Goal: Information Seeking & Learning: Learn about a topic

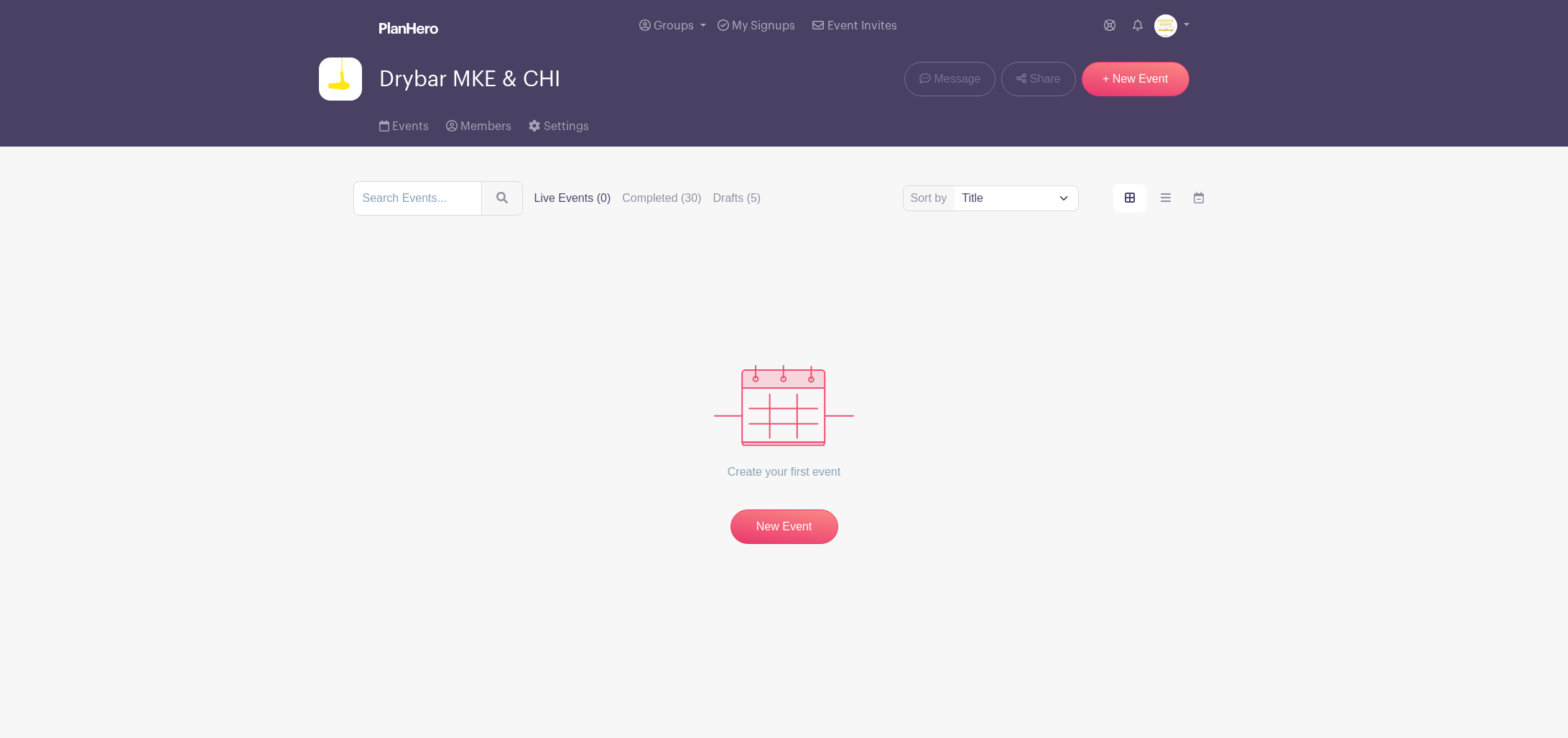
click at [562, 201] on label "Live Events (0)" at bounding box center [572, 198] width 77 height 18
click at [0, 0] on input "Live Events (0)" at bounding box center [0, 0] width 0 height 0
click at [632, 198] on label "Completed (30)" at bounding box center [661, 198] width 79 height 18
click at [0, 0] on input "Completed (30)" at bounding box center [0, 0] width 0 height 0
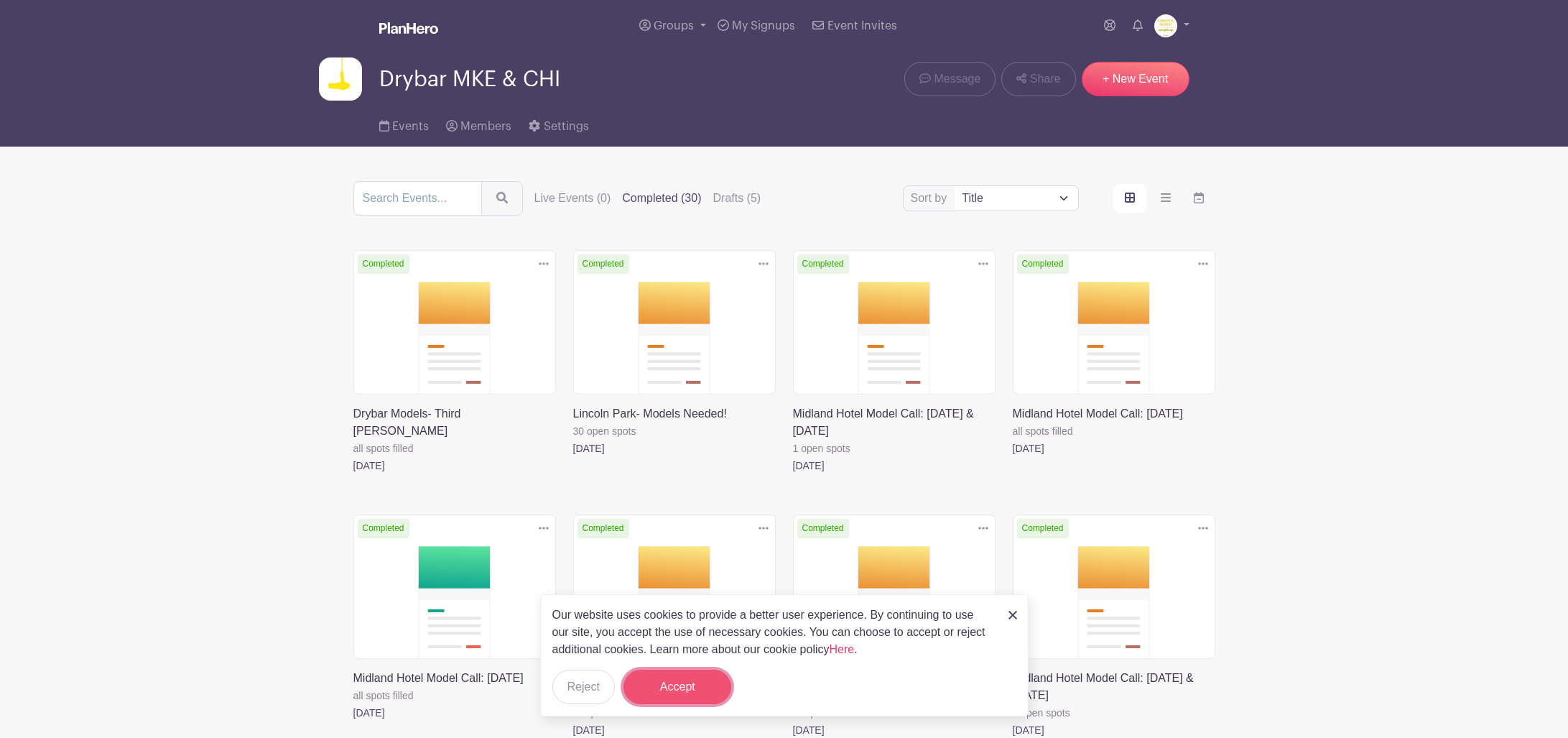
click at [670, 684] on button "Accept" at bounding box center [677, 686] width 108 height 34
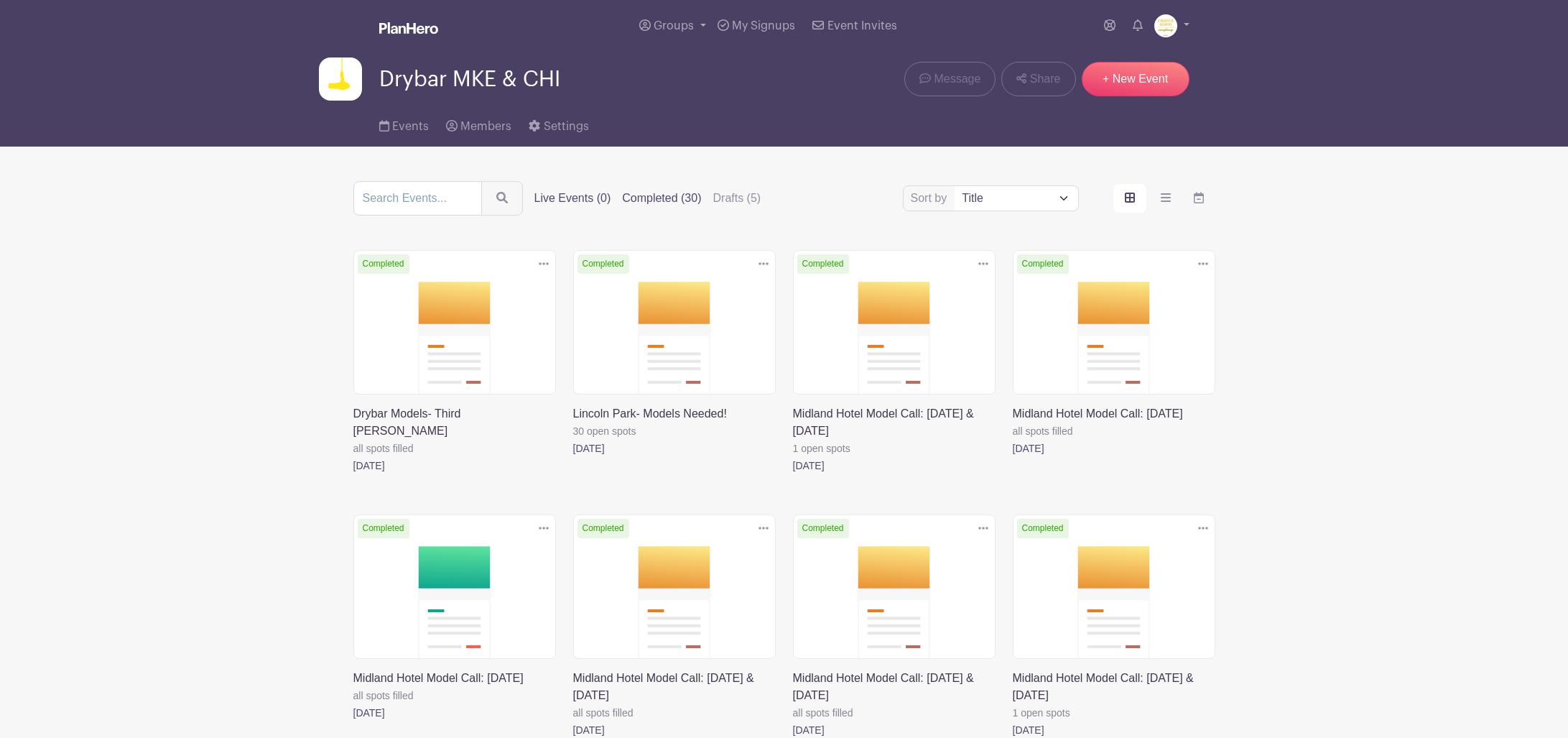
click at [534, 190] on label "Live Events (0)" at bounding box center [572, 198] width 77 height 18
click at [0, 0] on input "Live Events (0)" at bounding box center [0, 0] width 0 height 0
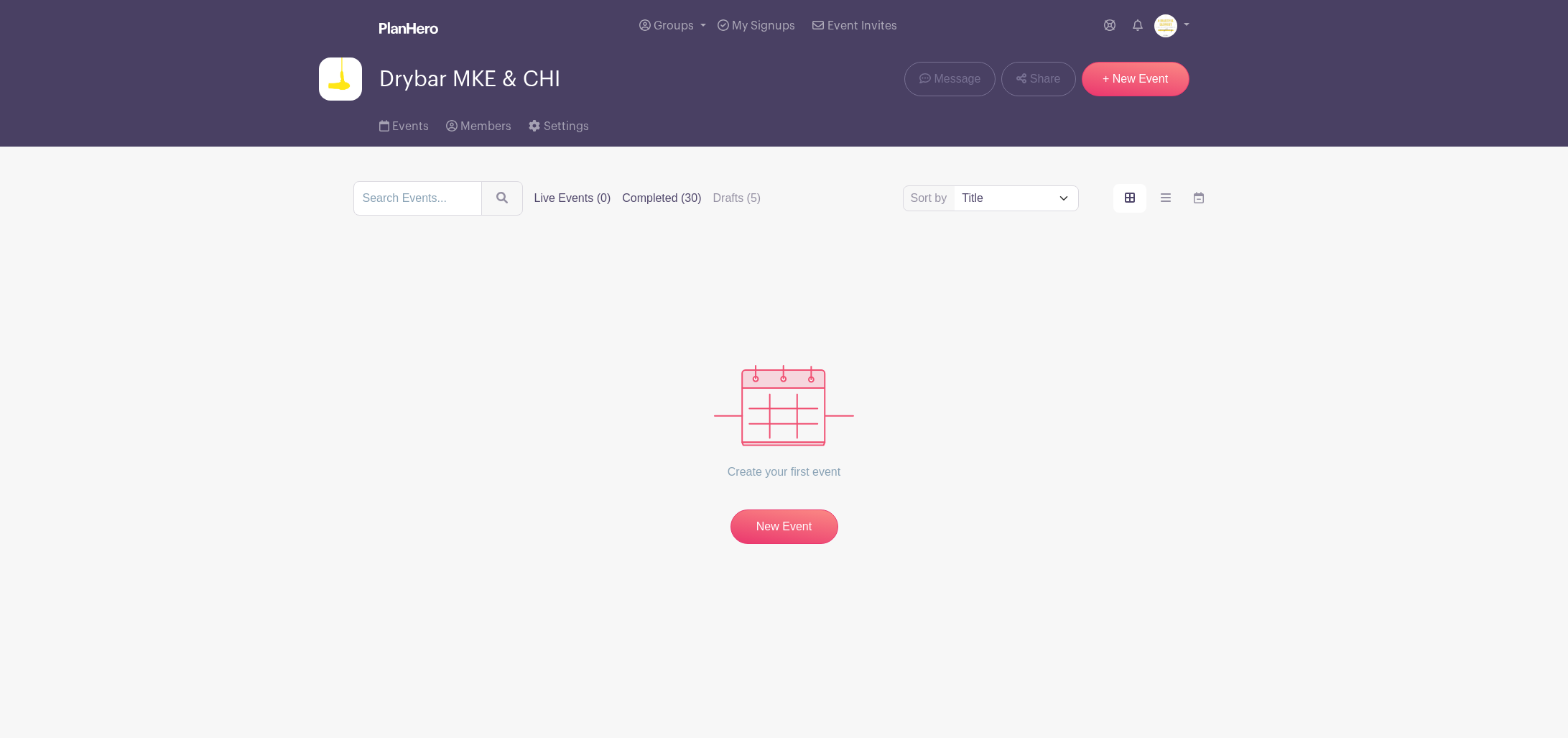
click at [650, 197] on label "Completed (30)" at bounding box center [661, 198] width 79 height 18
click at [0, 0] on input "Completed (30)" at bounding box center [0, 0] width 0 height 0
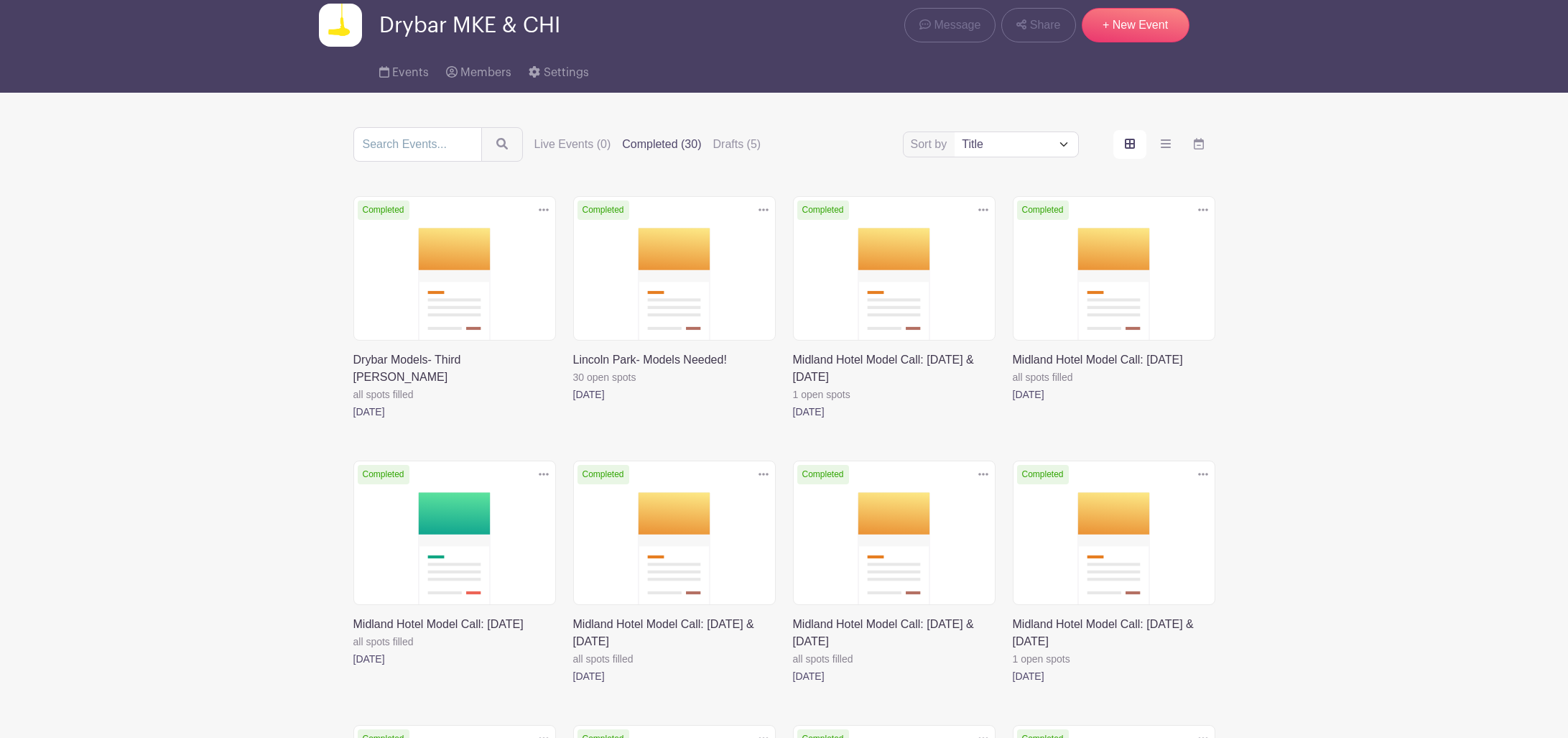
scroll to position [54, 0]
click at [716, 137] on label "Drafts (5)" at bounding box center [737, 143] width 48 height 18
click at [0, 0] on input "Drafts (5)" at bounding box center [0, 0] width 0 height 0
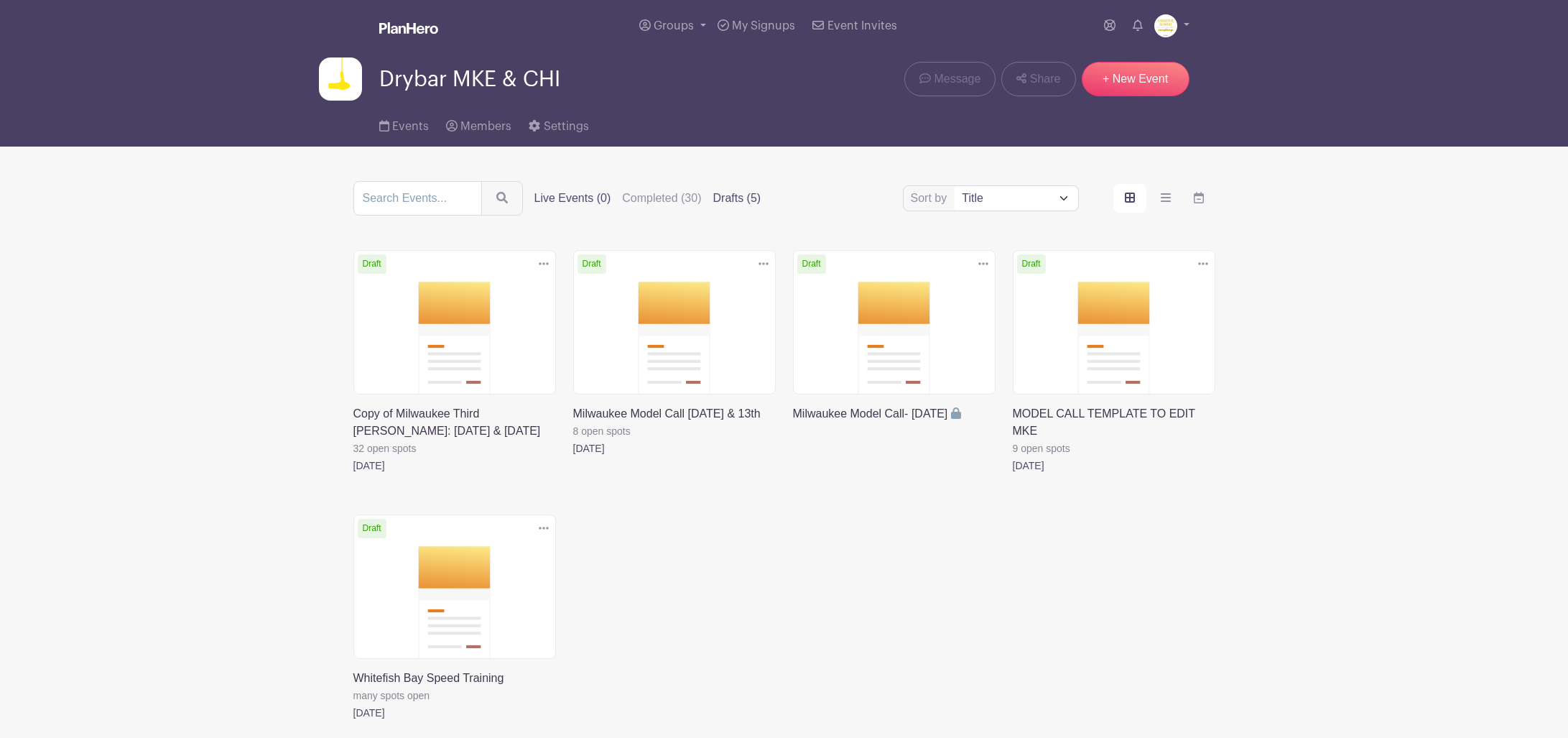
click at [567, 196] on label "Live Events (0)" at bounding box center [572, 198] width 77 height 18
click at [0, 0] on input "Live Events (0)" at bounding box center [0, 0] width 0 height 0
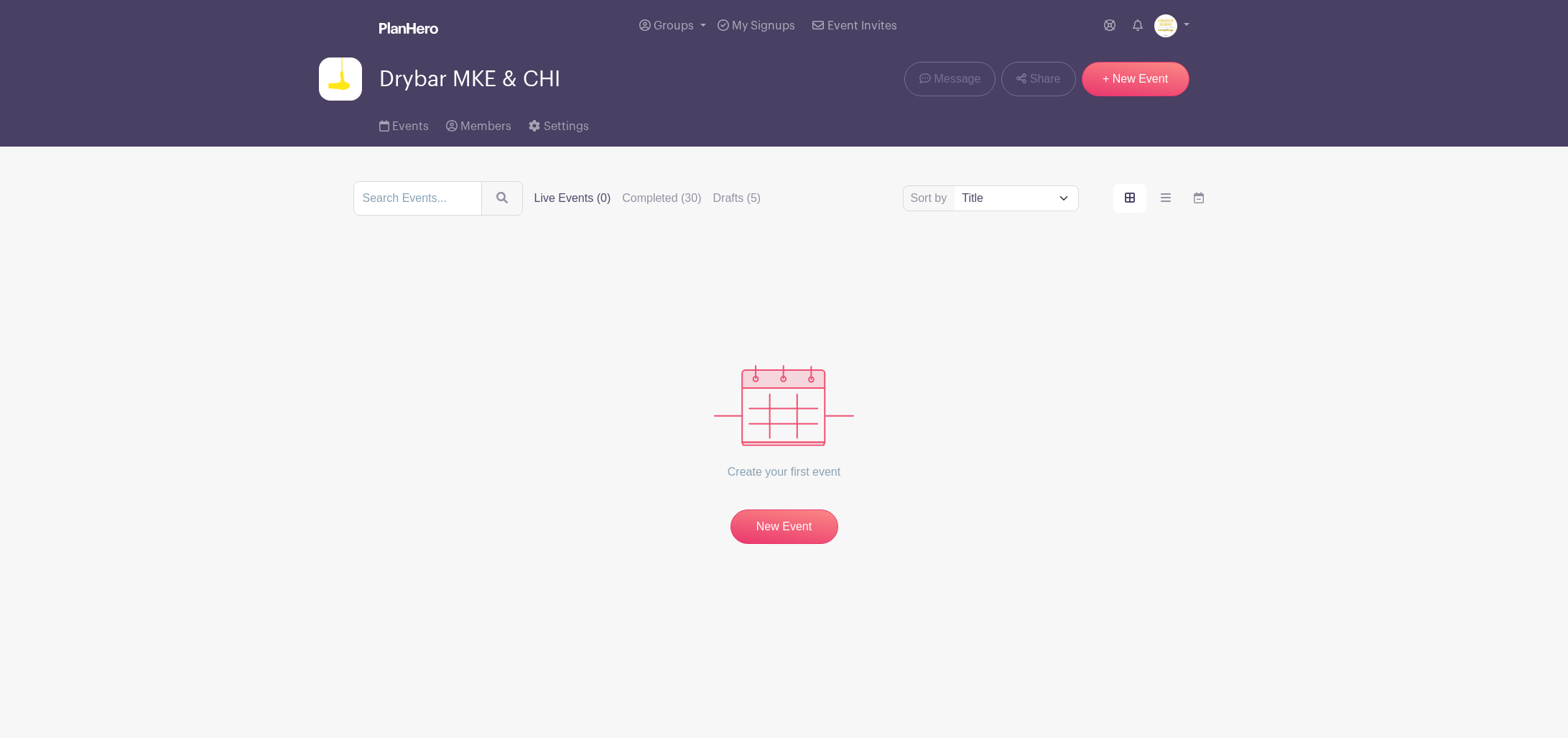
click at [629, 199] on label "Completed (30)" at bounding box center [661, 198] width 79 height 18
click at [0, 0] on input "Completed (30)" at bounding box center [0, 0] width 0 height 0
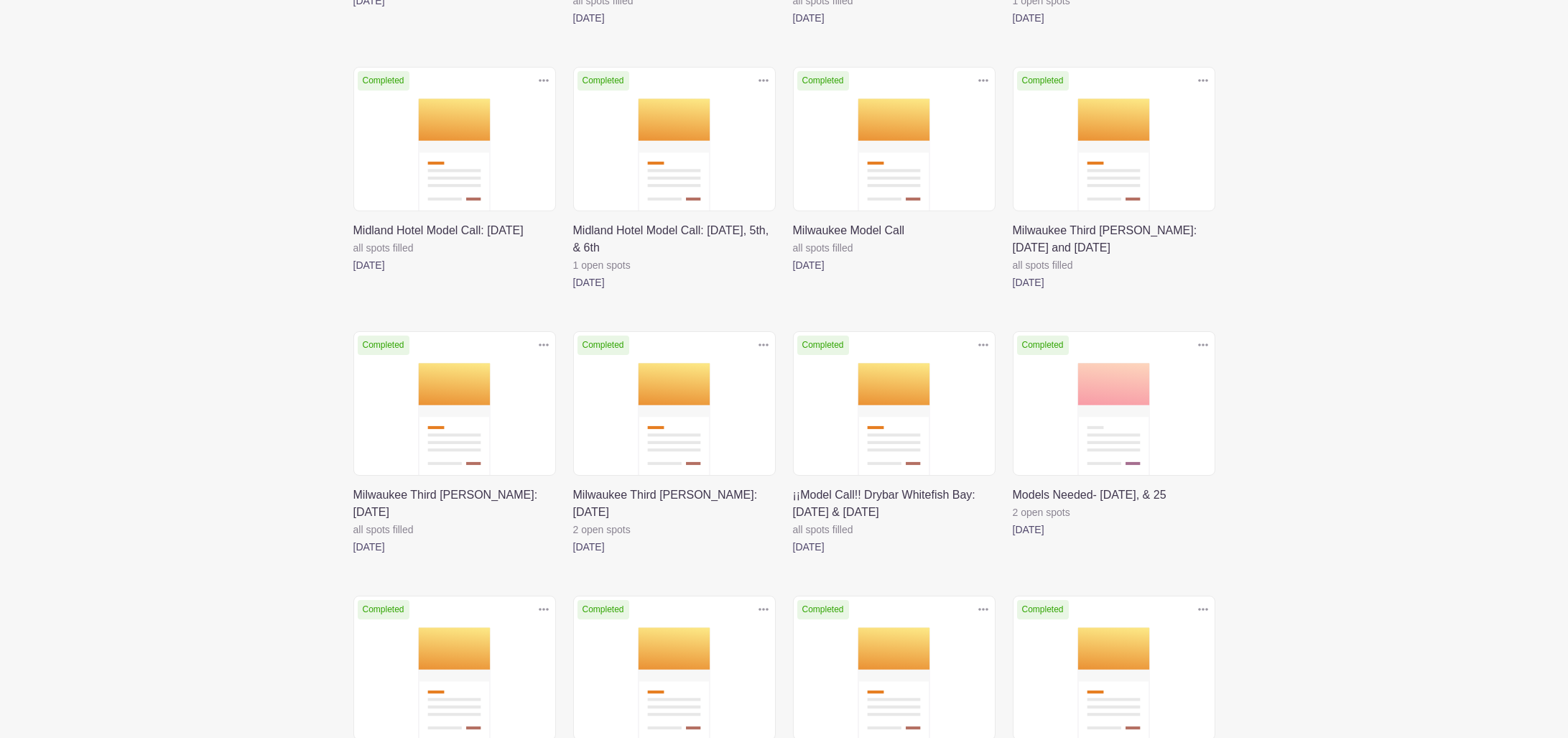
scroll to position [716, 0]
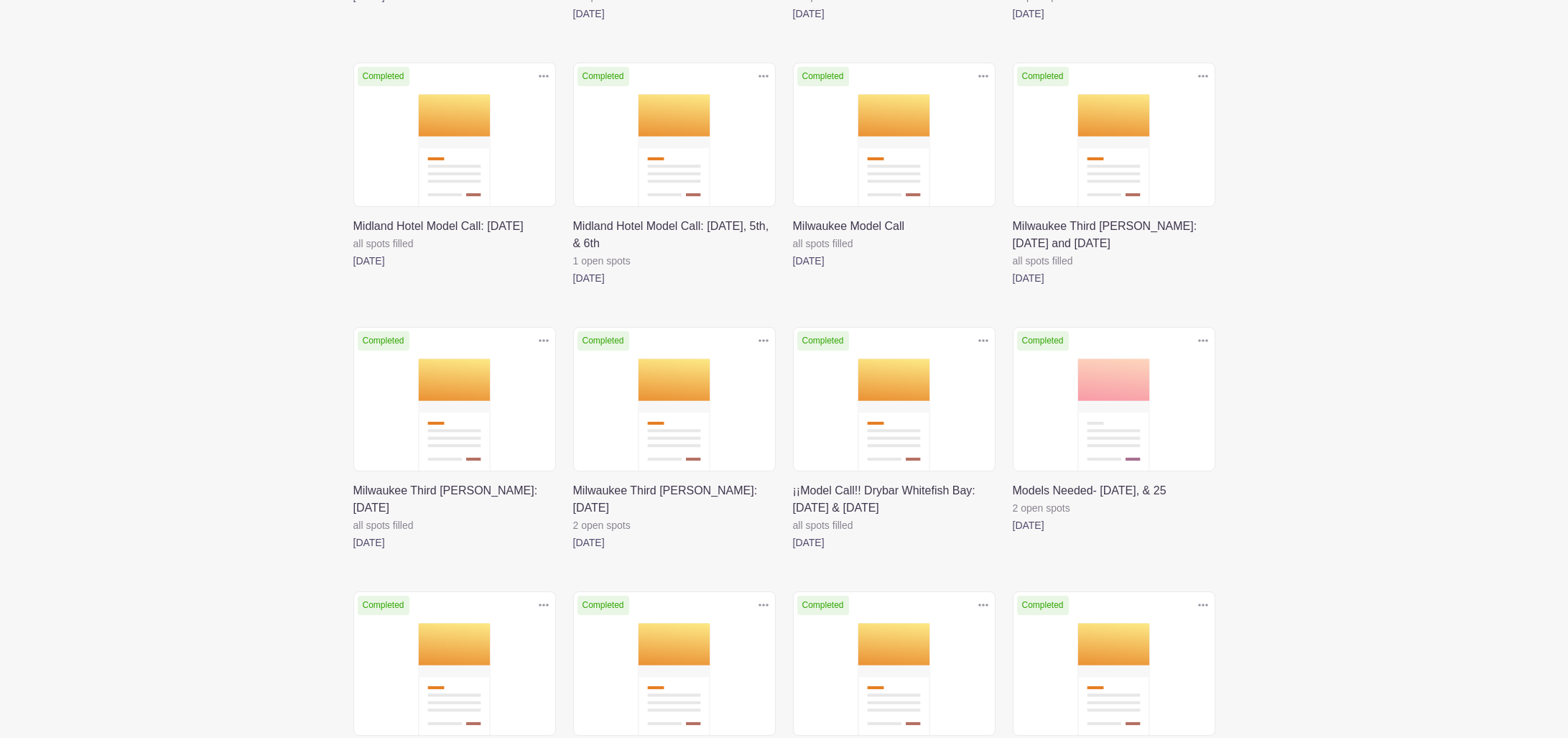
click at [793, 551] on link at bounding box center [793, 551] width 0 height 0
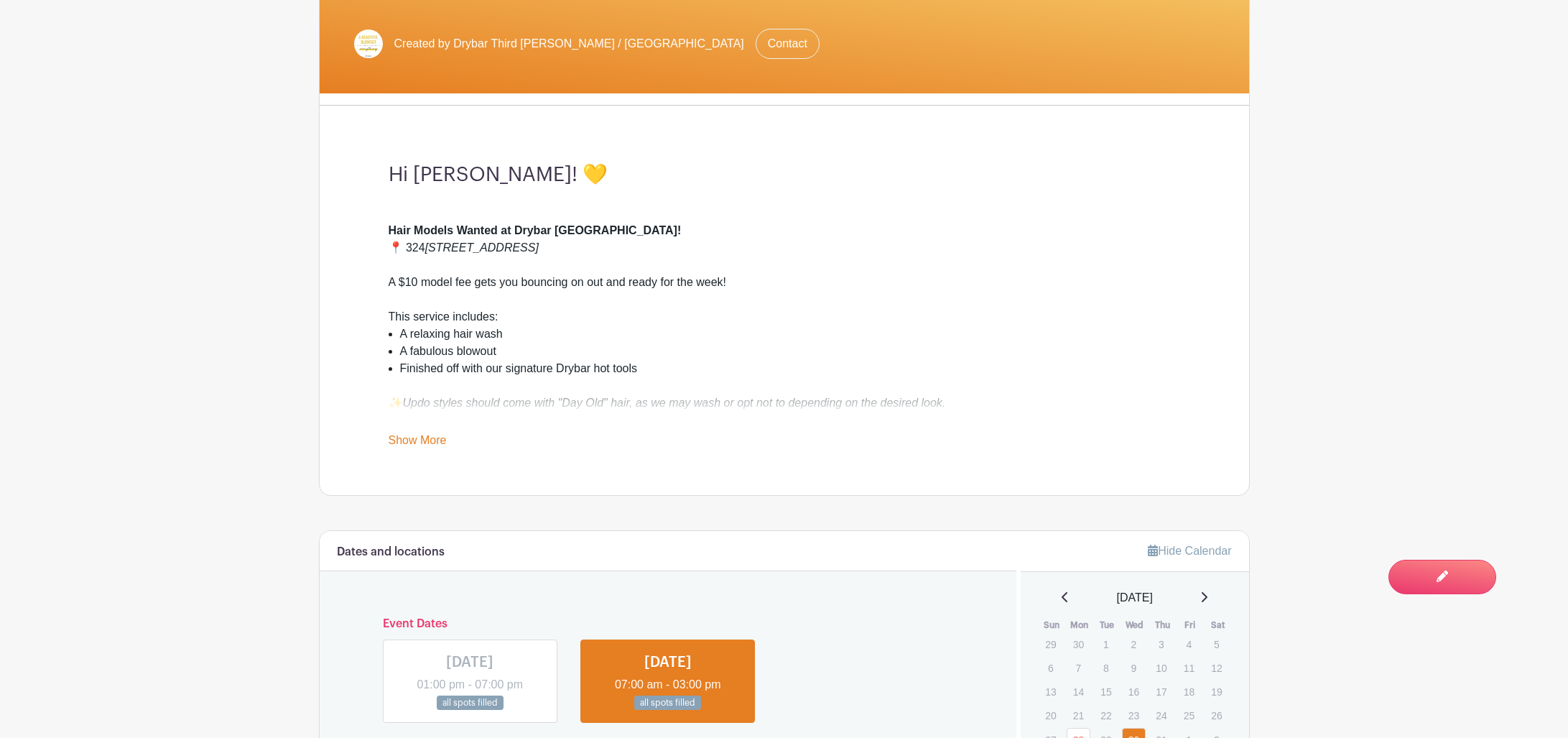
scroll to position [393, 0]
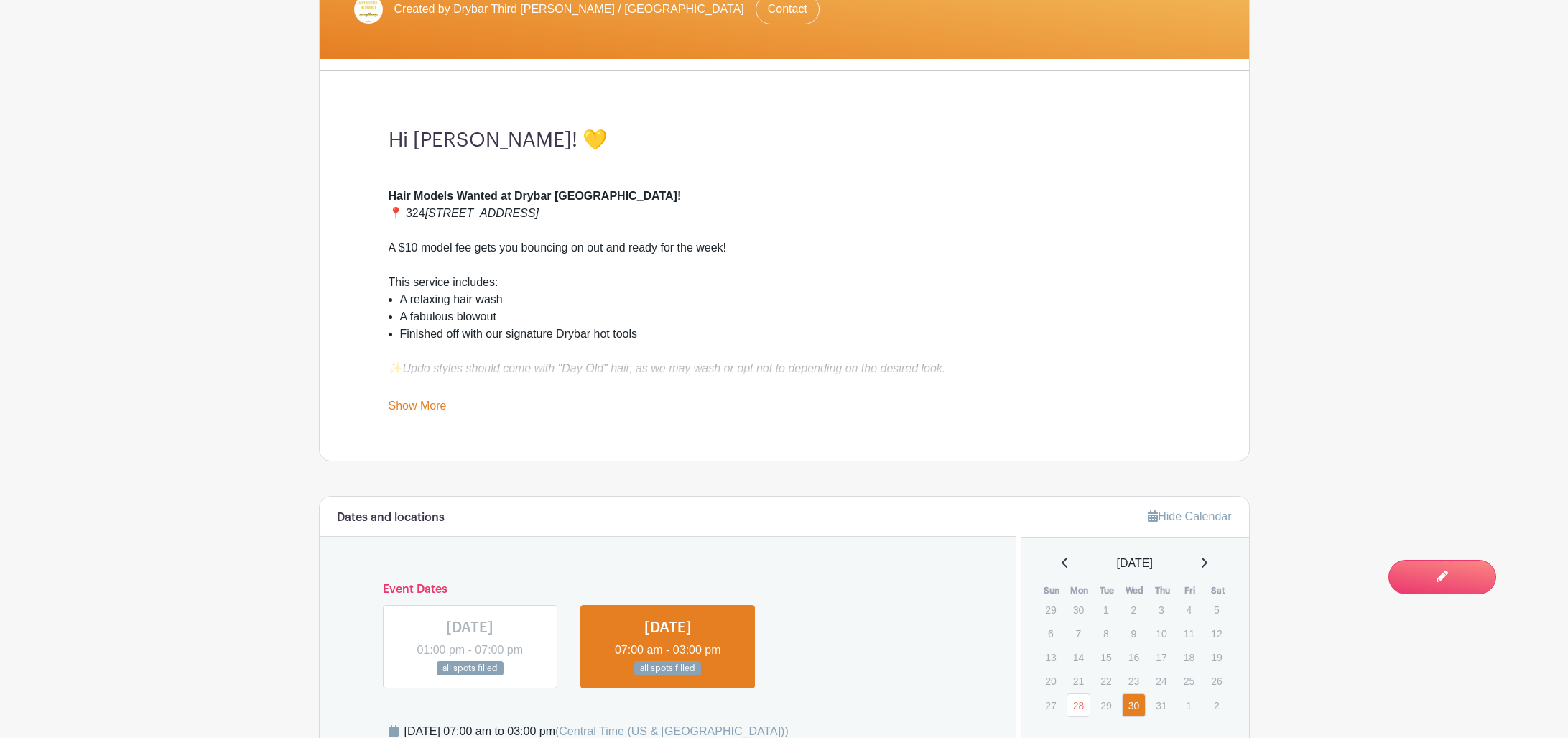
click at [417, 411] on link "Show More" at bounding box center [417, 408] width 58 height 18
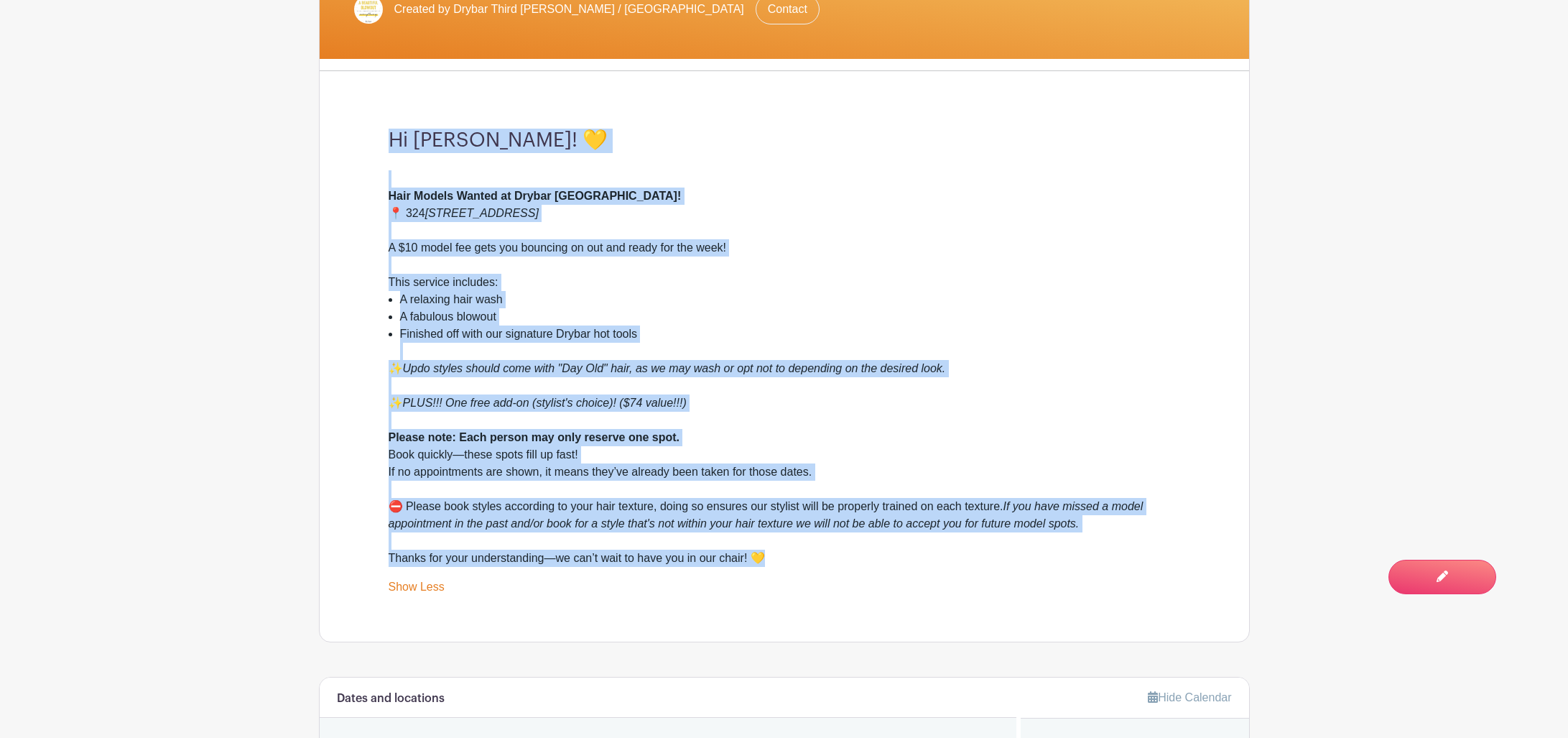
drag, startPoint x: 386, startPoint y: 133, endPoint x: 683, endPoint y: 476, distance: 453.7
click at [849, 561] on div "Hi [PERSON_NAME]! 💛 Hair Models Wanted at Drybar [GEOGRAPHIC_DATA]! 📍 [STREET_A…" at bounding box center [784, 363] width 861 height 559
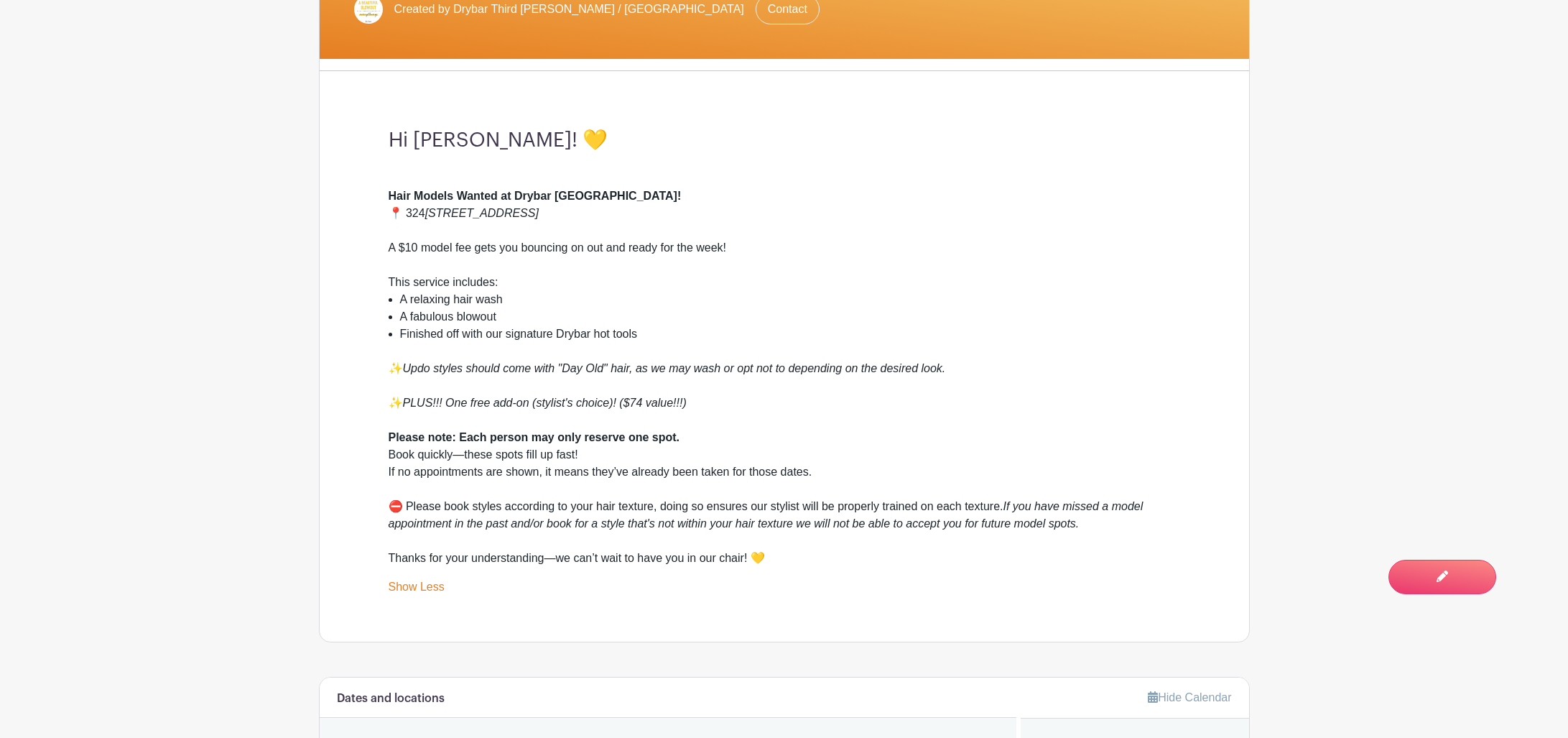
click at [336, 192] on div "Drybar MKE & CHI ¡¡Model Call!! Drybar Whitefish Bay: [DATE] & [DATE] Created b…" at bounding box center [784, 220] width 931 height 844
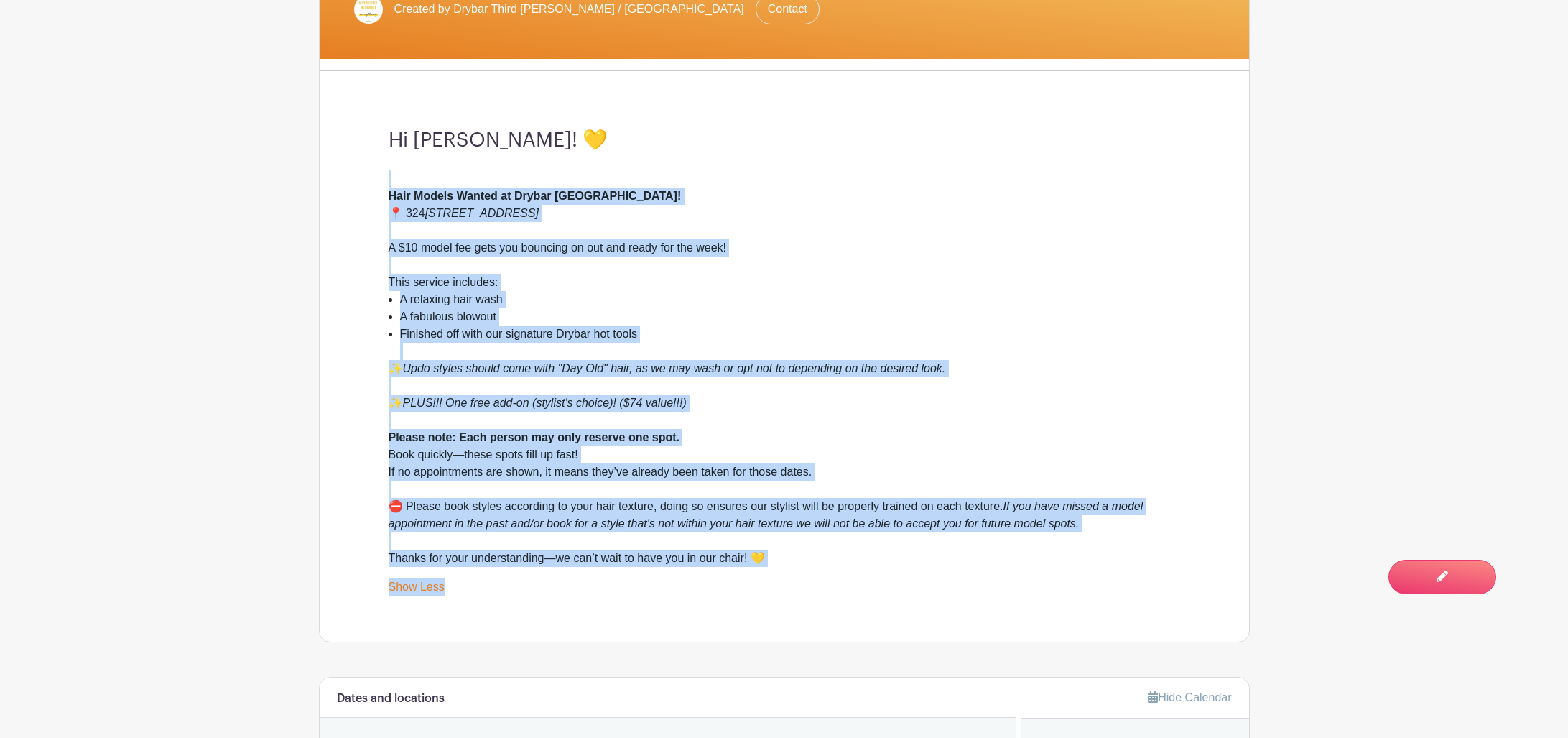
drag, startPoint x: 376, startPoint y: 186, endPoint x: 970, endPoint y: 613, distance: 731.5
click at [970, 614] on div "Hi [PERSON_NAME]! 💛 Hair Models Wanted at Drybar [GEOGRAPHIC_DATA]! 📍 [STREET_A…" at bounding box center [784, 363] width 861 height 559
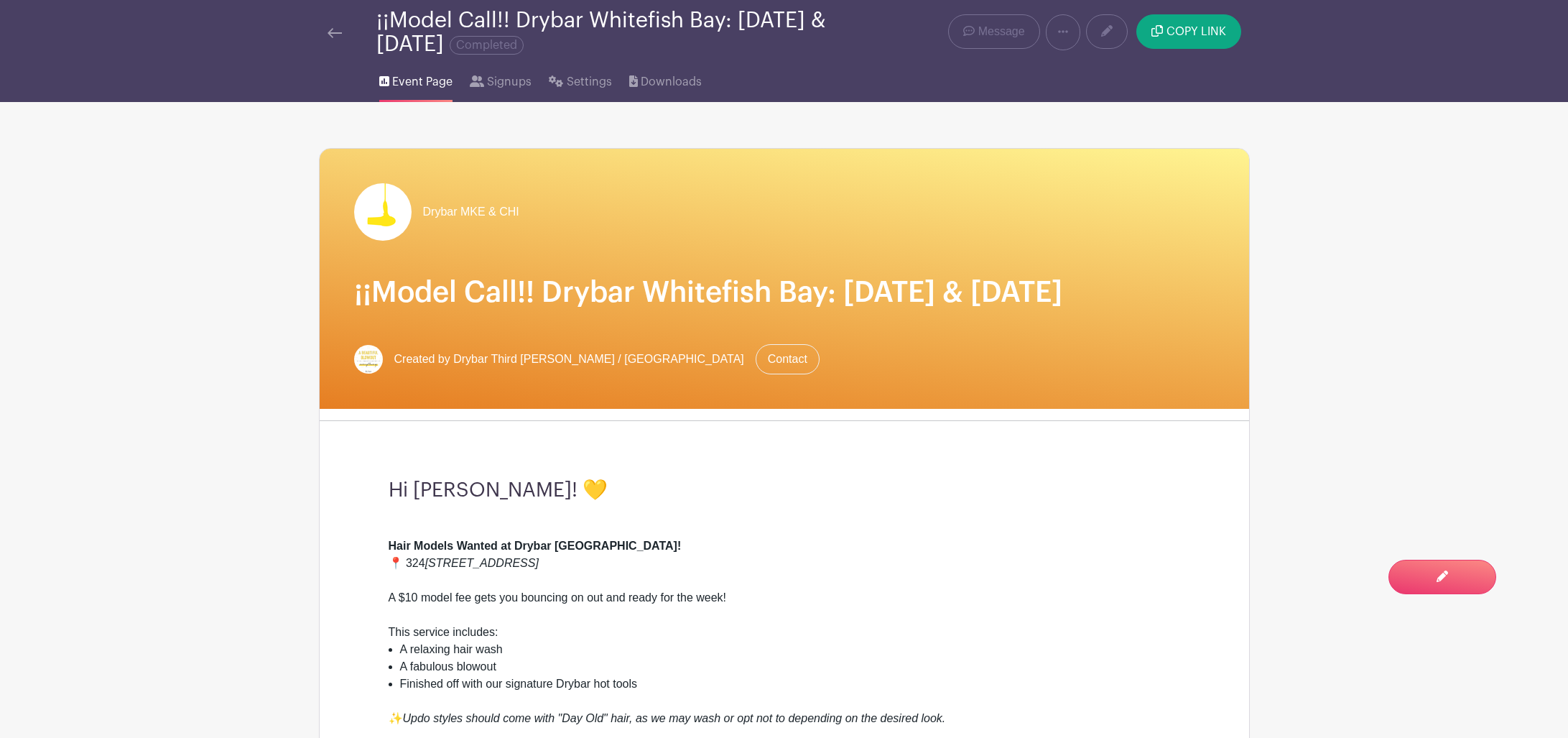
scroll to position [0, 0]
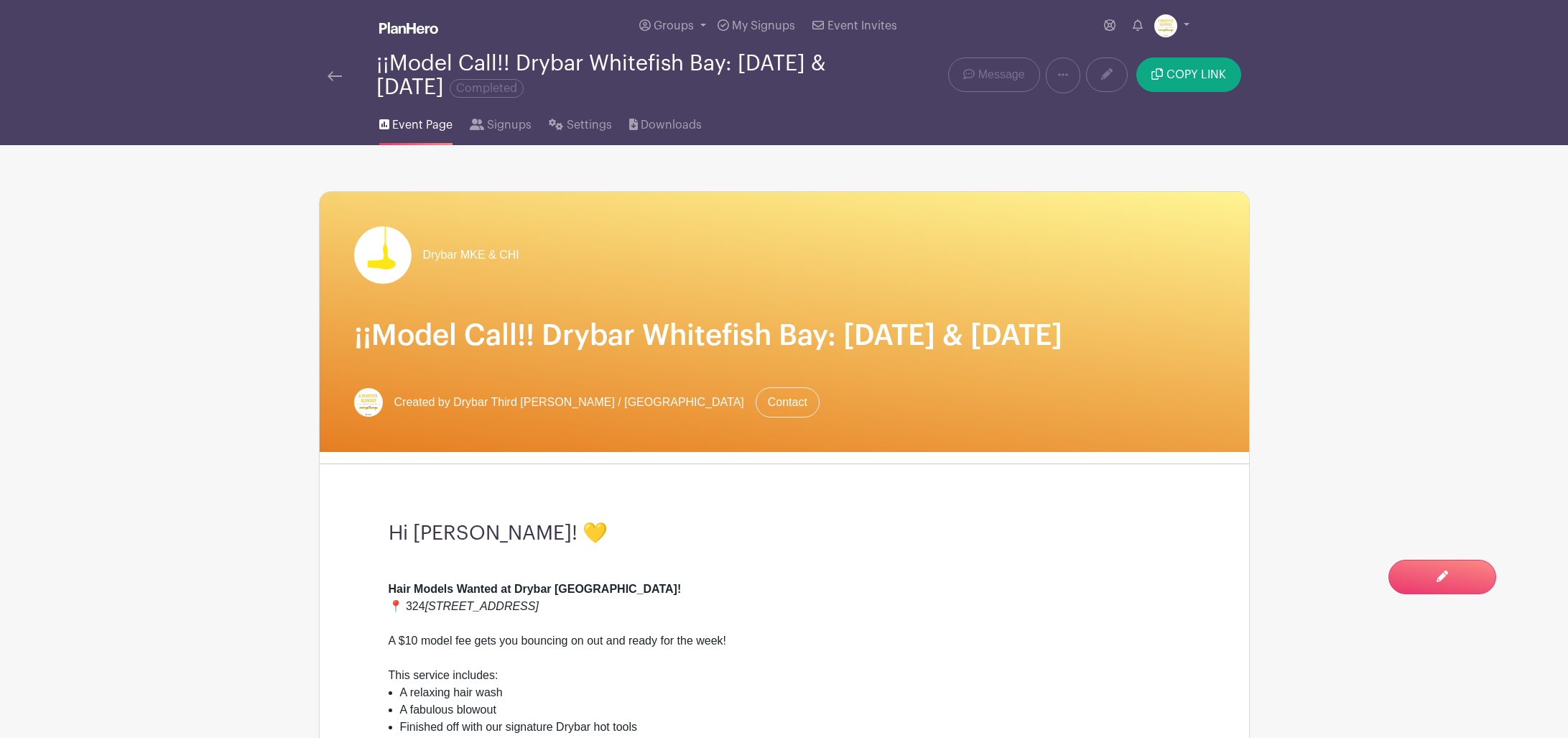
click at [338, 79] on img at bounding box center [335, 76] width 15 height 10
